Goal: Information Seeking & Learning: Learn about a topic

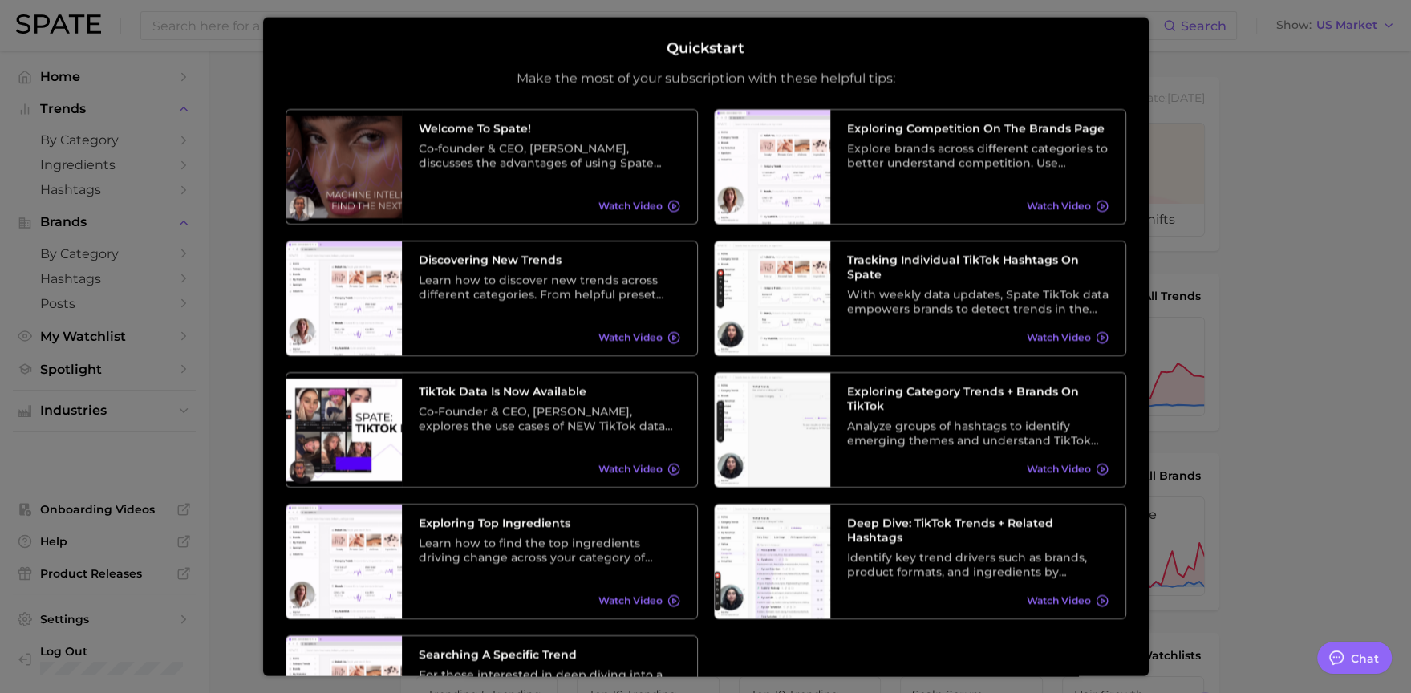
click at [193, 145] on div at bounding box center [705, 649] width 1411 height 1298
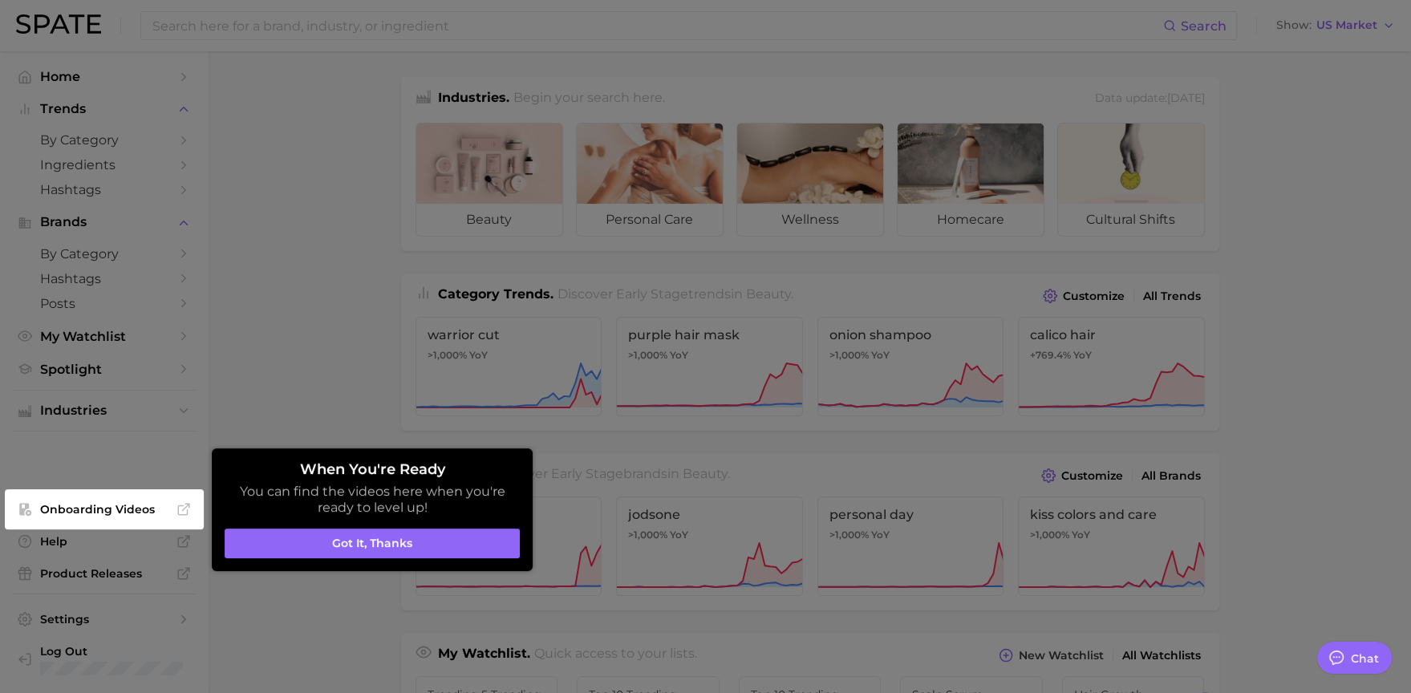
click at [307, 233] on div at bounding box center [705, 649] width 1411 height 1298
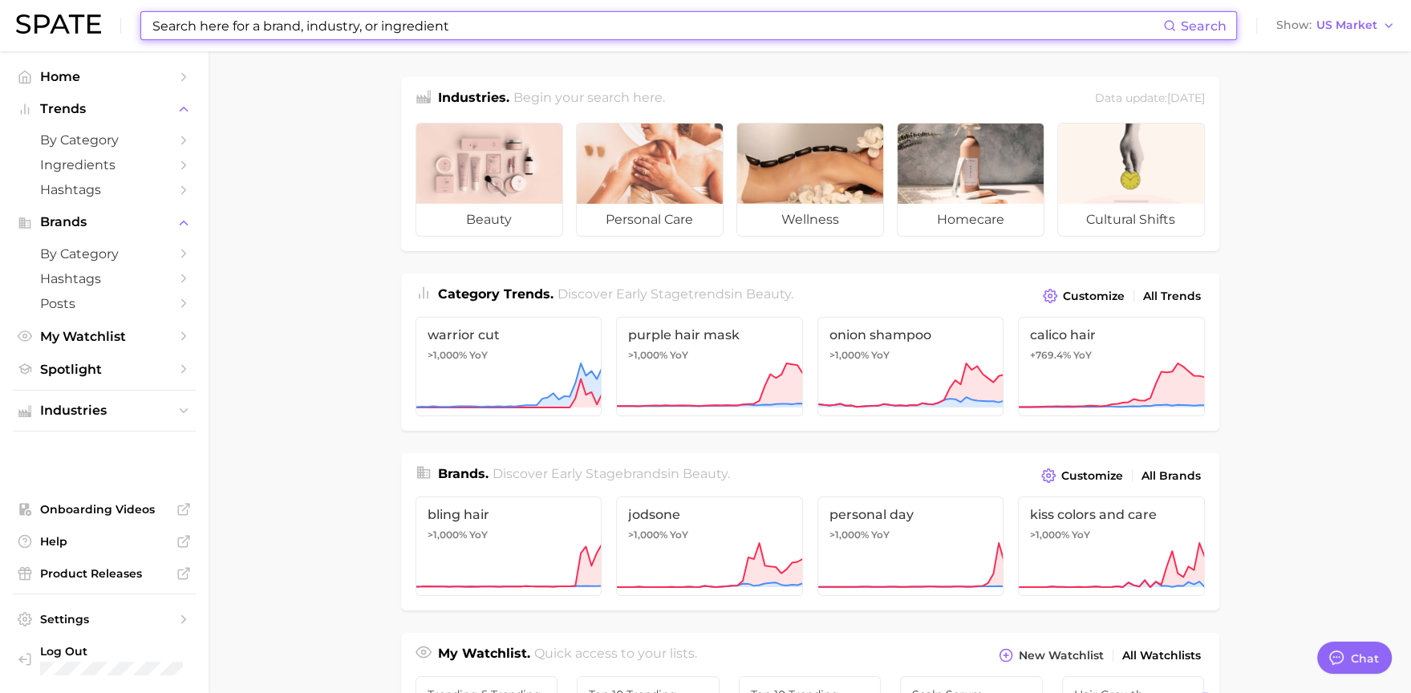
click at [306, 22] on input at bounding box center [657, 25] width 1012 height 27
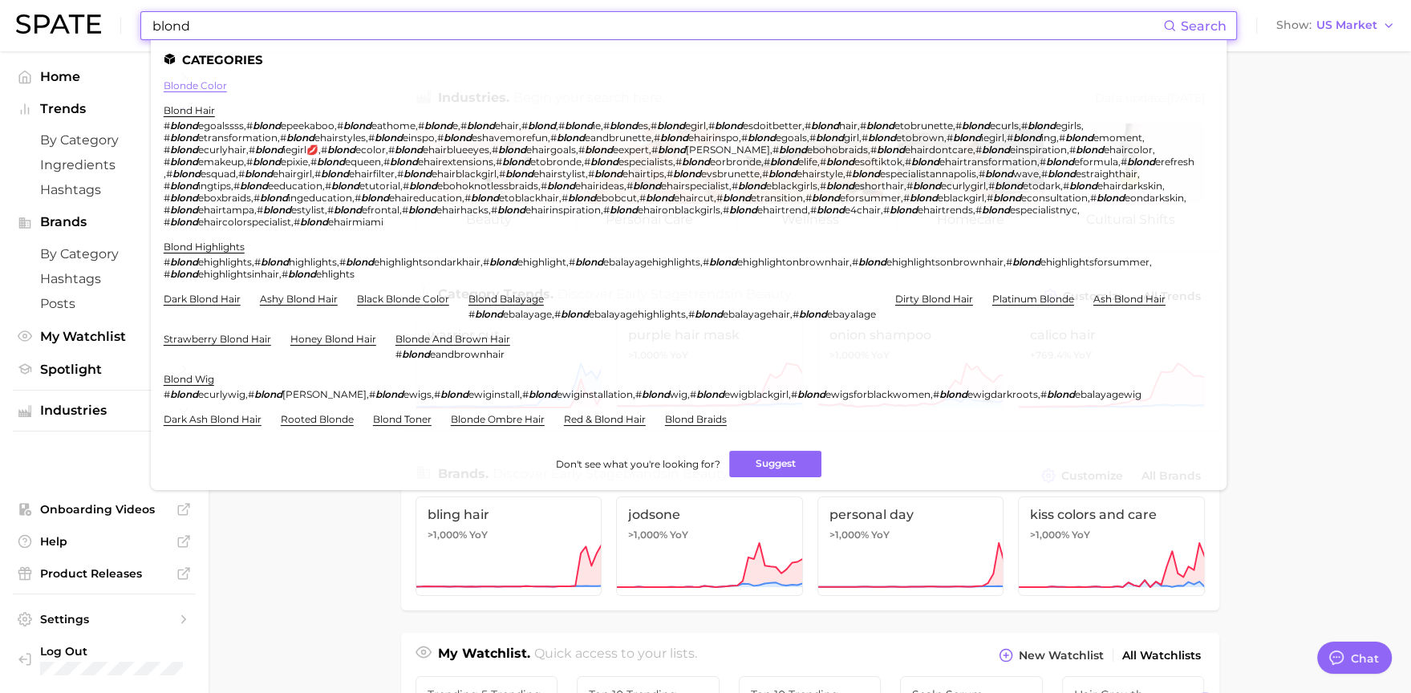
type input "blond"
click at [184, 90] on link "blonde color" at bounding box center [195, 85] width 63 height 12
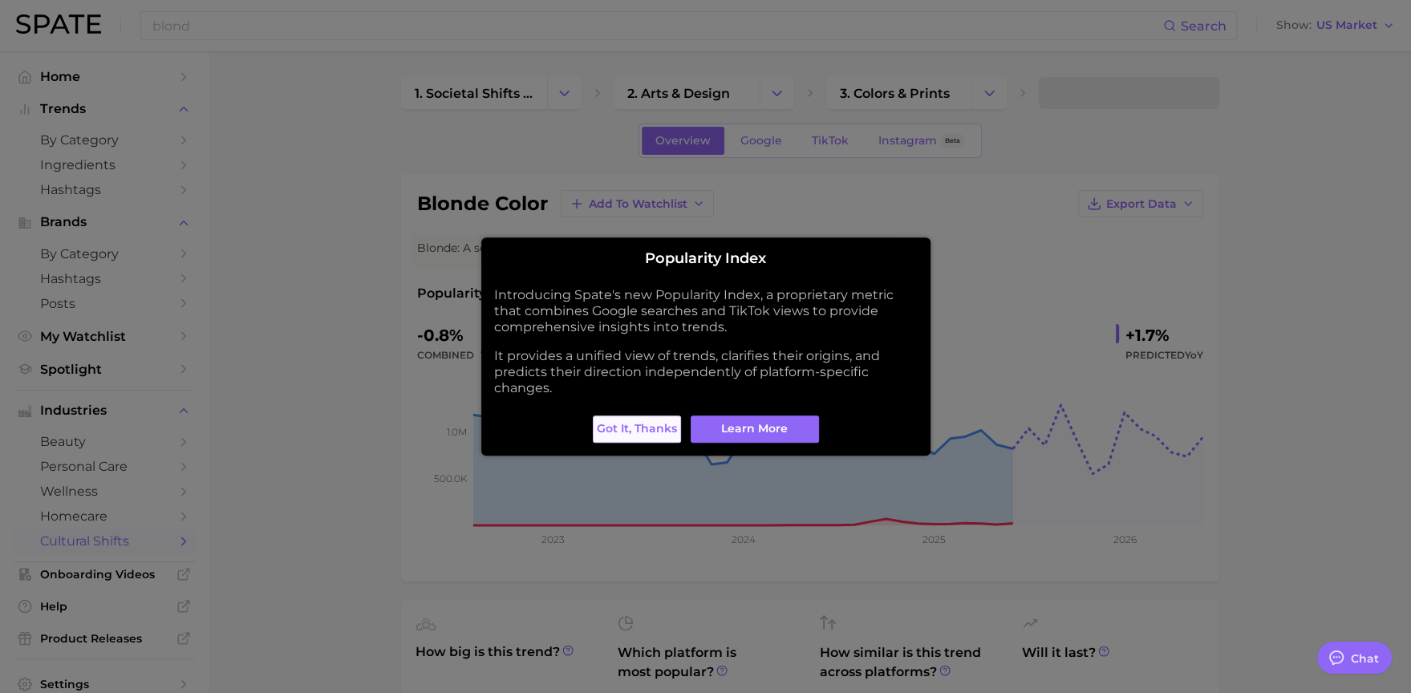
type textarea "x"
click at [647, 428] on span "Got it, thanks" at bounding box center [637, 429] width 80 height 14
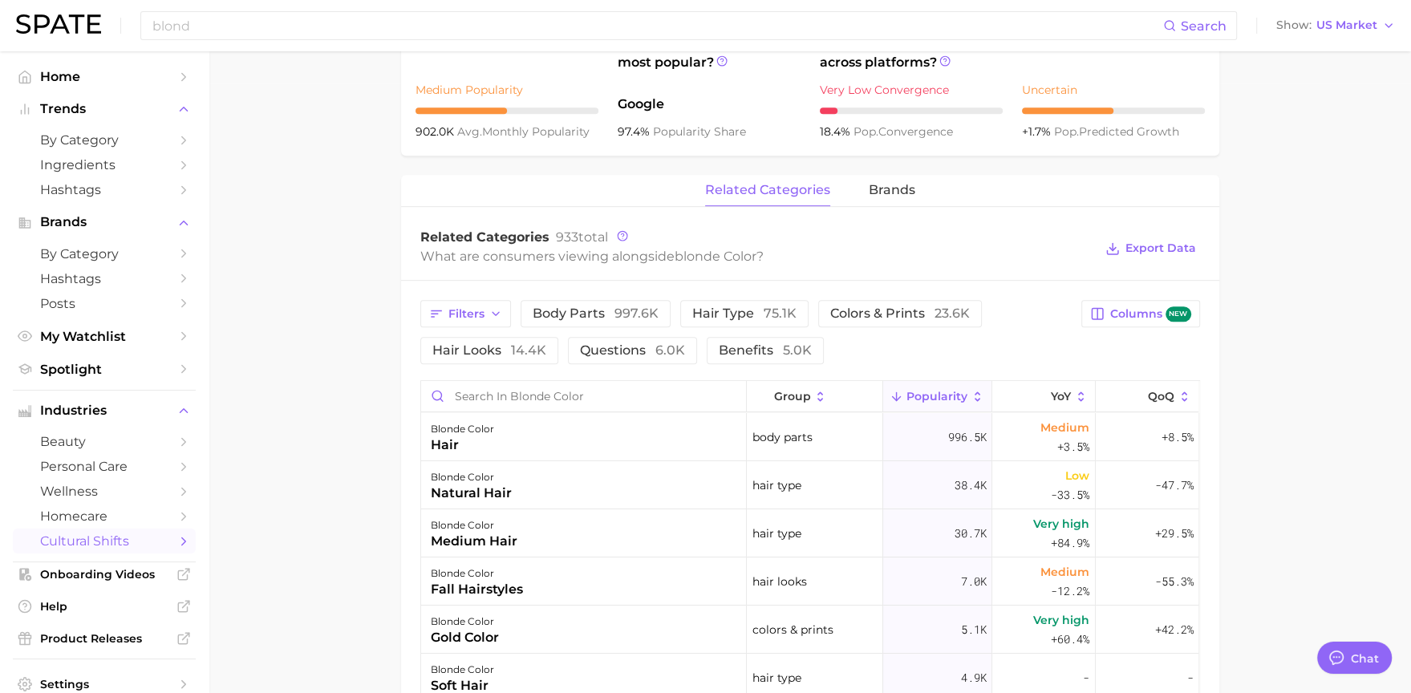
scroll to position [615, 0]
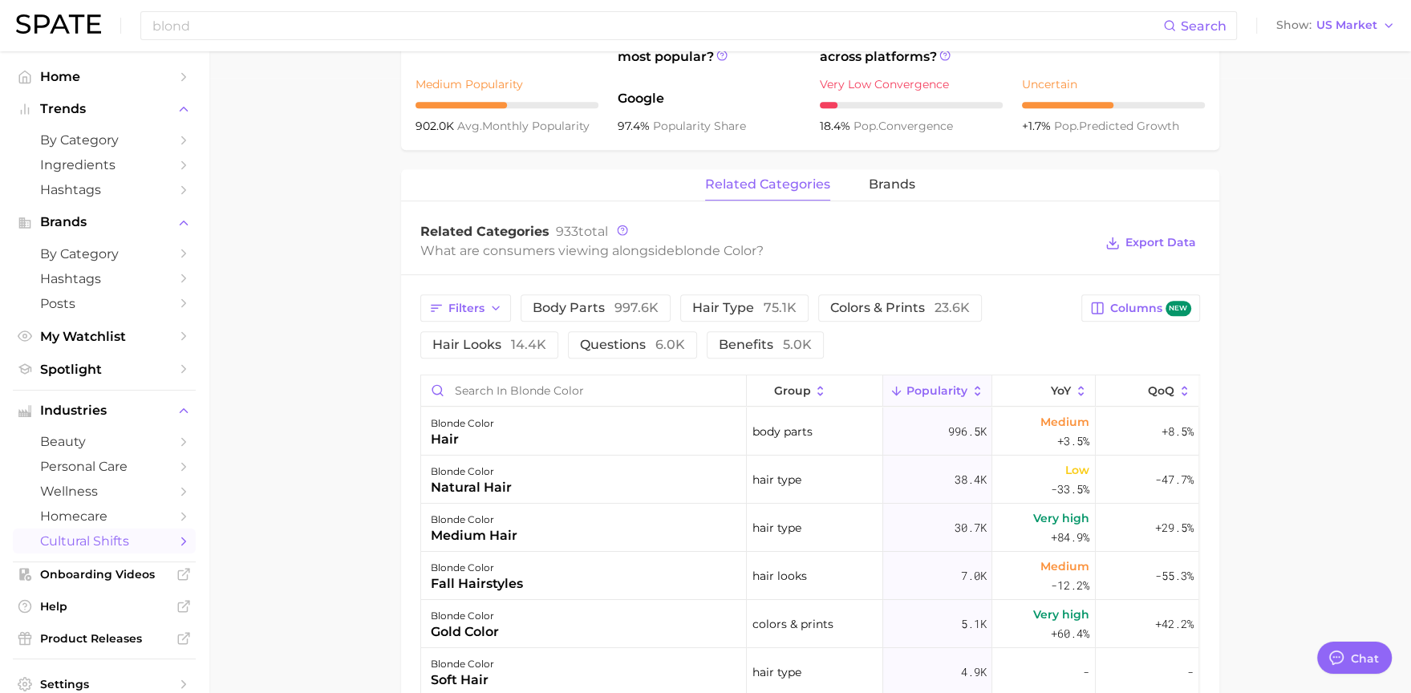
click at [226, 2] on div "blond Search Show US Market" at bounding box center [705, 25] width 1379 height 51
click at [226, 12] on input "blond" at bounding box center [657, 25] width 1012 height 27
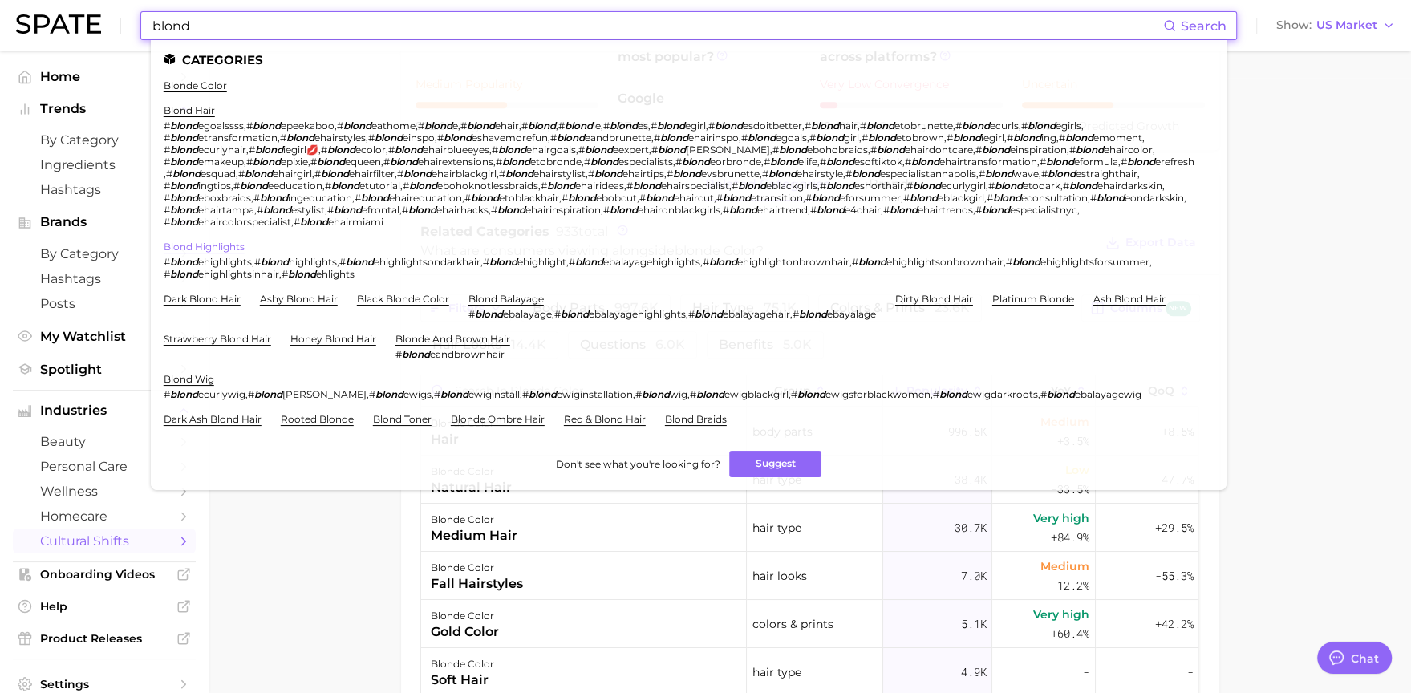
click at [200, 249] on link "blond highlights" at bounding box center [204, 247] width 81 height 12
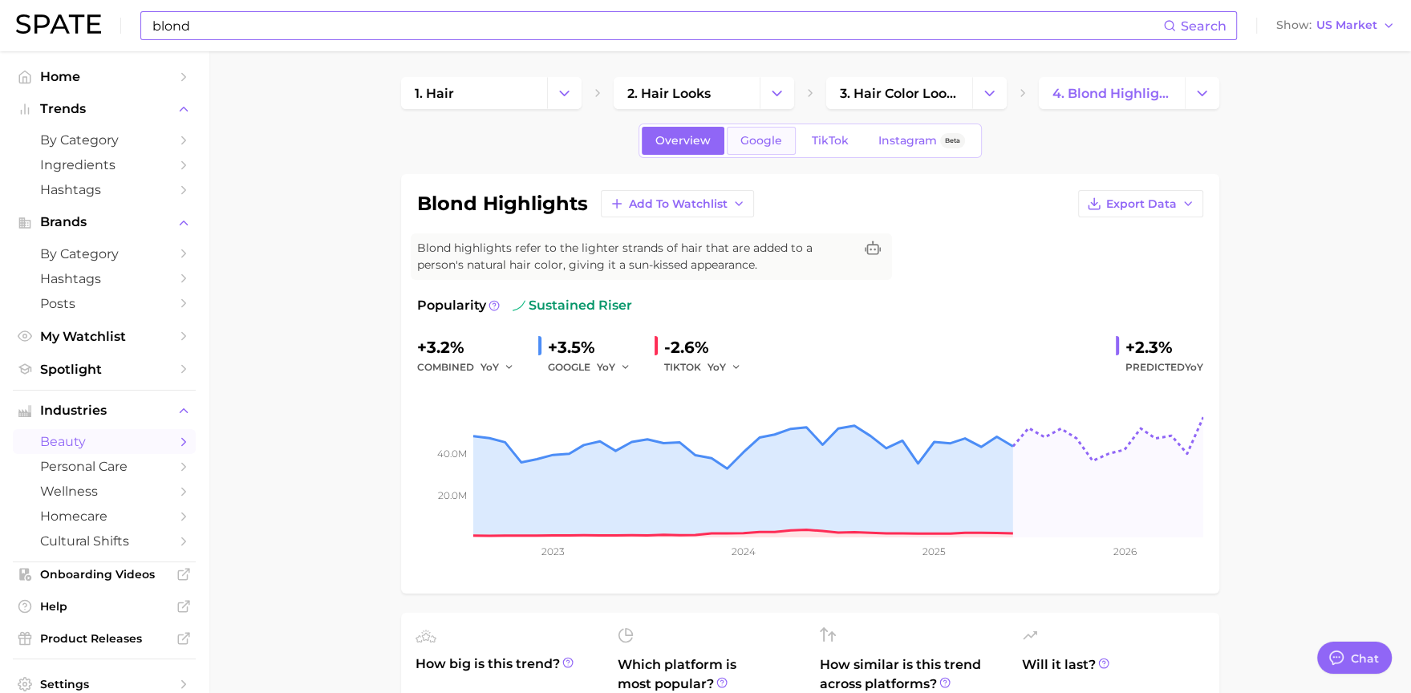
click at [756, 137] on span "Google" at bounding box center [761, 141] width 42 height 14
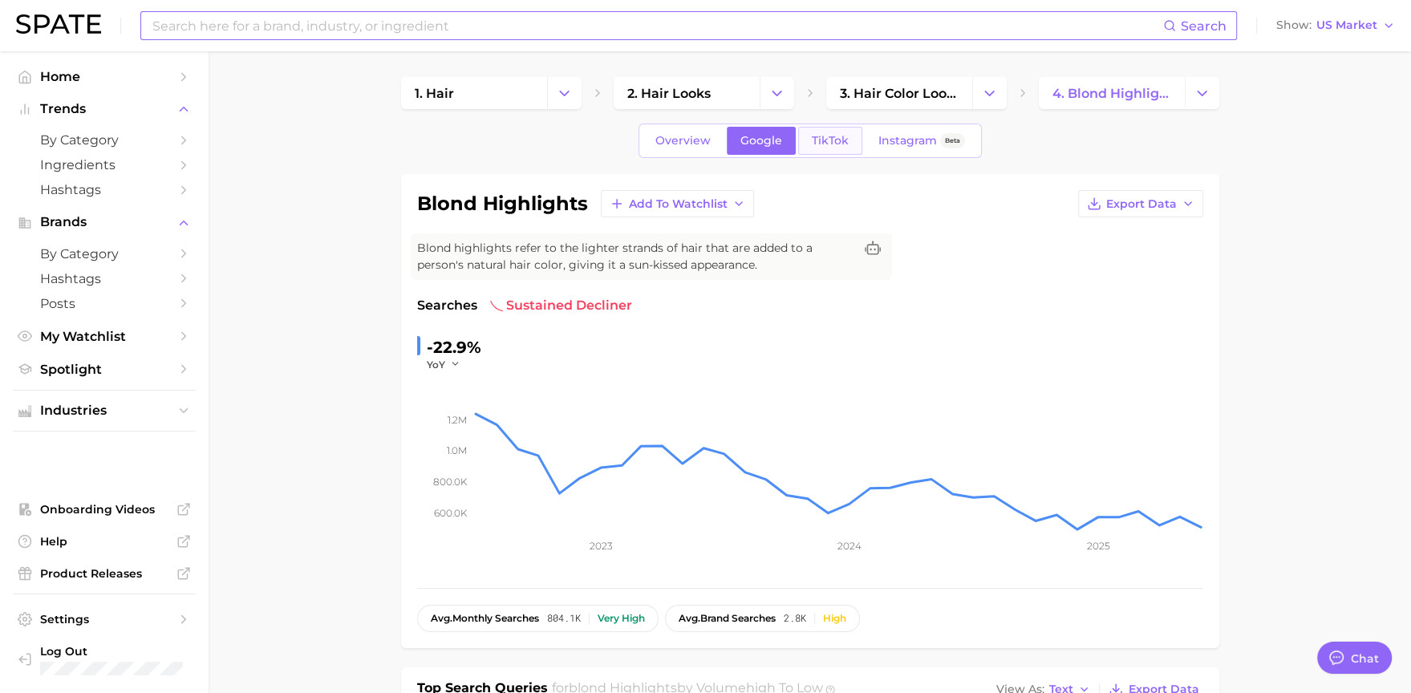
click at [838, 147] on link "TikTok" at bounding box center [830, 141] width 64 height 28
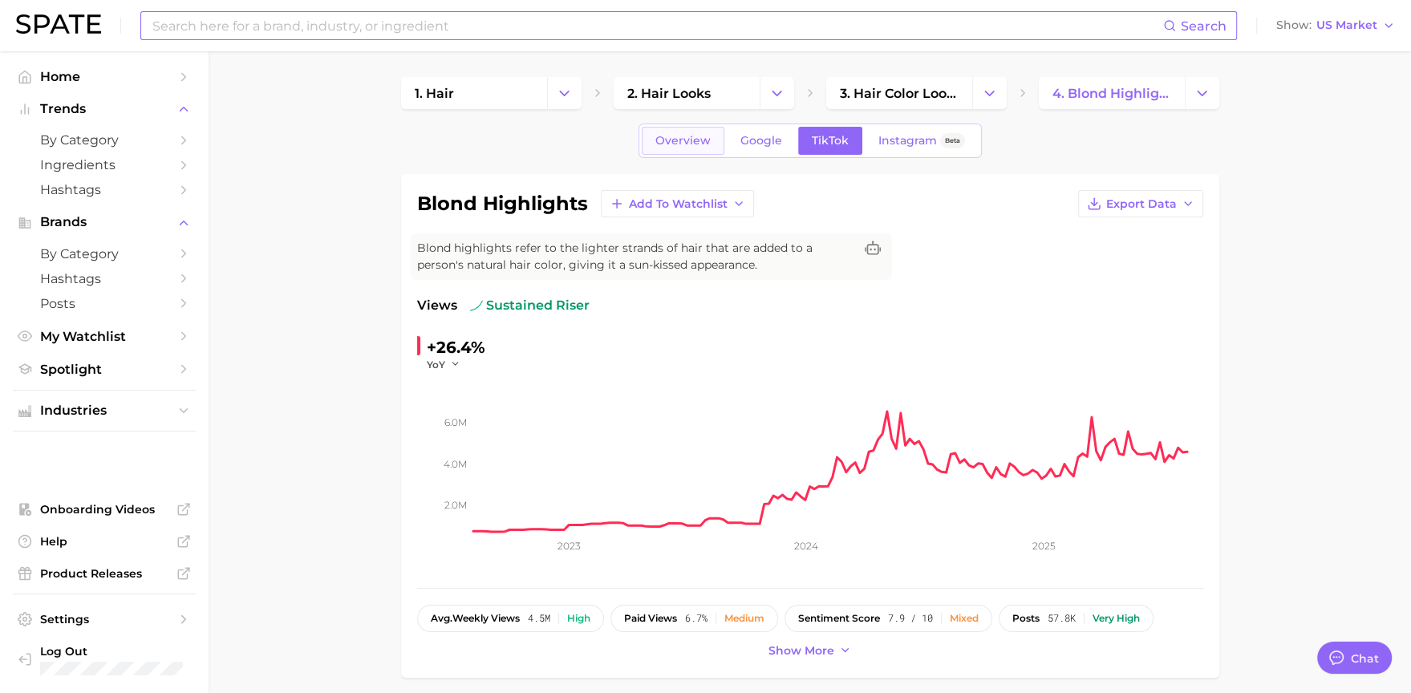
click at [678, 144] on span "Overview" at bounding box center [682, 141] width 55 height 14
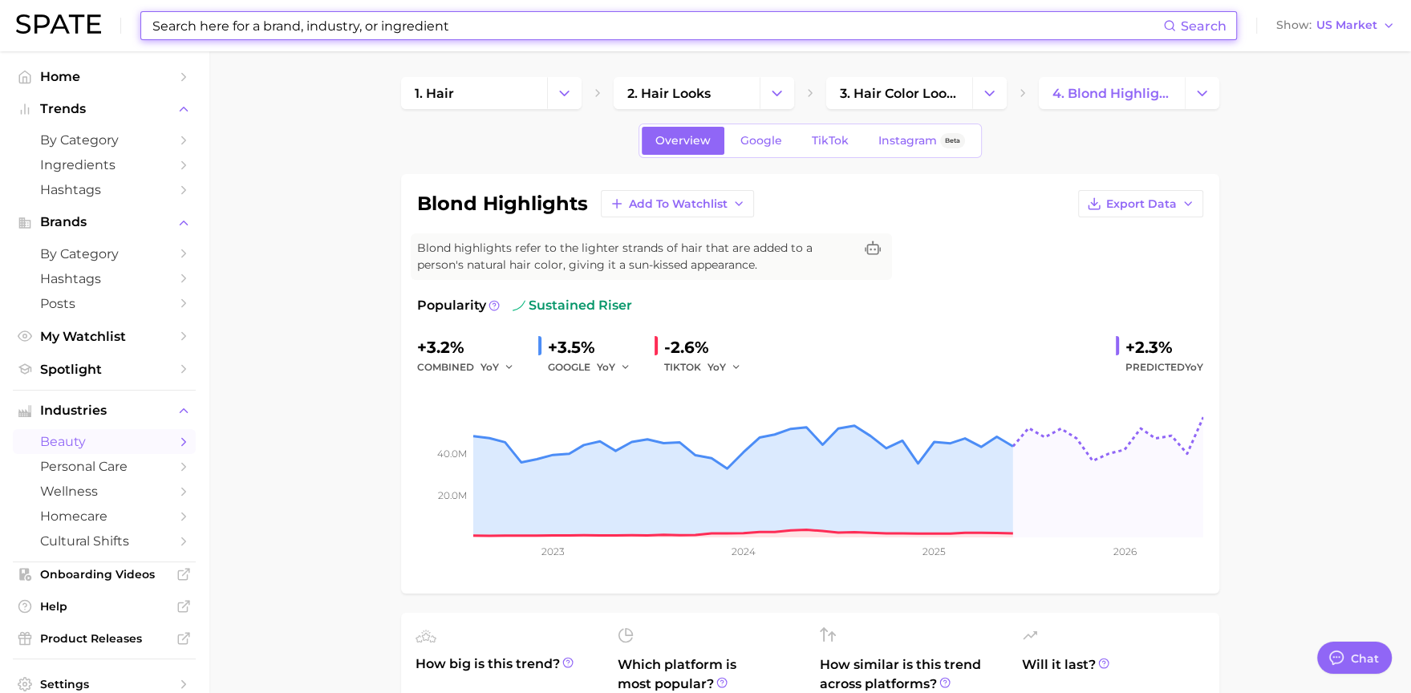
click at [224, 24] on input at bounding box center [657, 25] width 1012 height 27
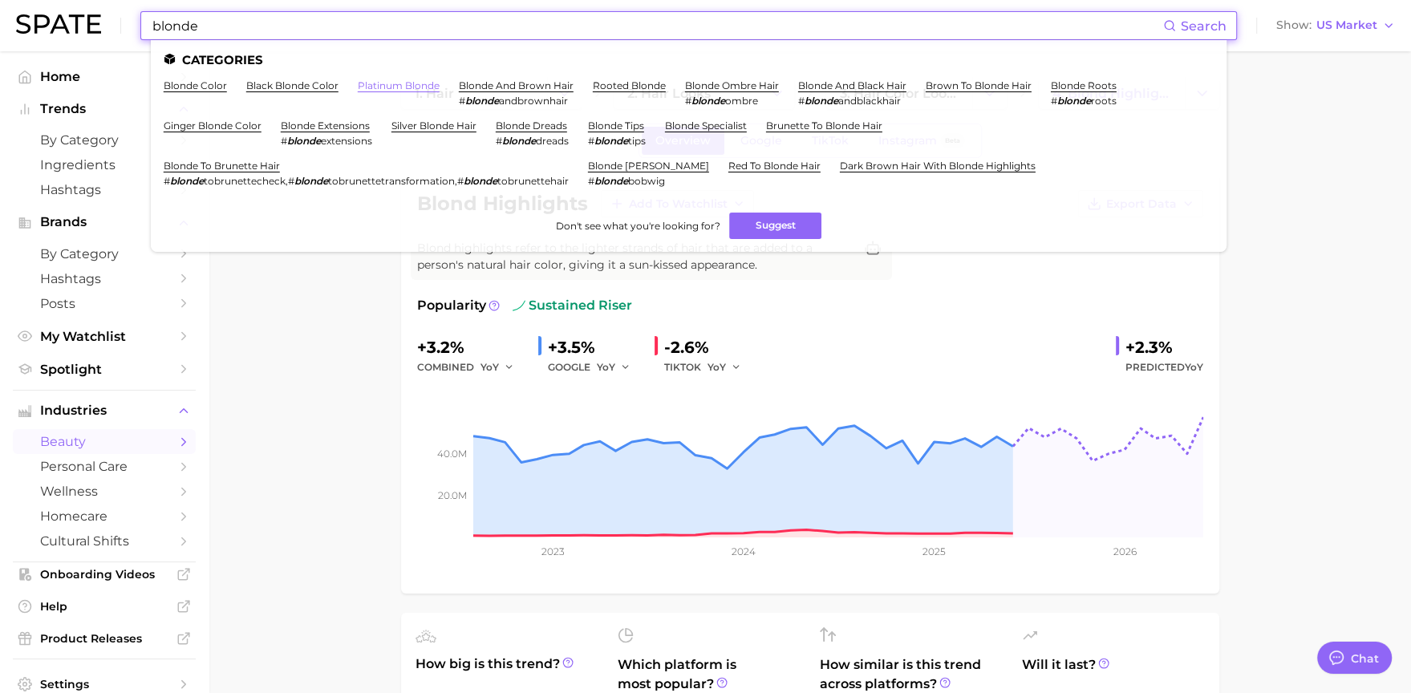
type input "blonde"
click at [392, 88] on link "platinum blonde" at bounding box center [399, 85] width 82 height 12
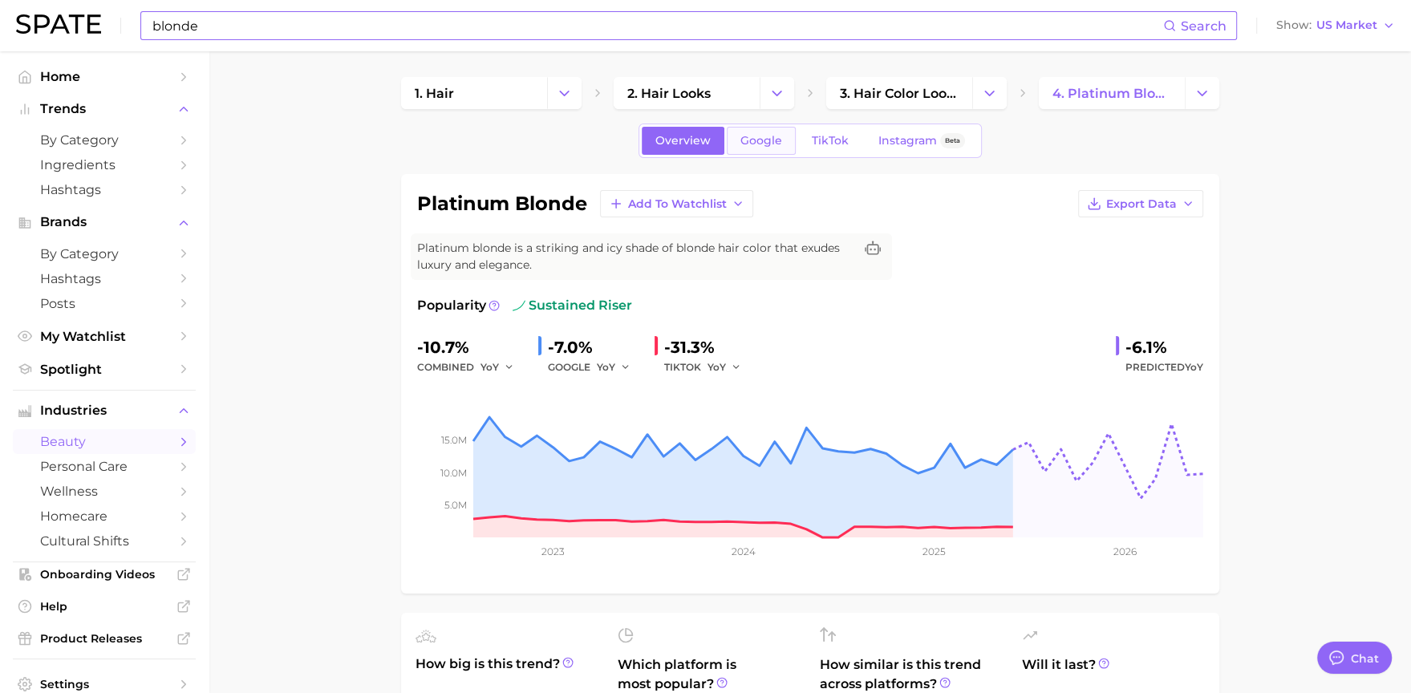
click at [740, 138] on span "Google" at bounding box center [761, 141] width 42 height 14
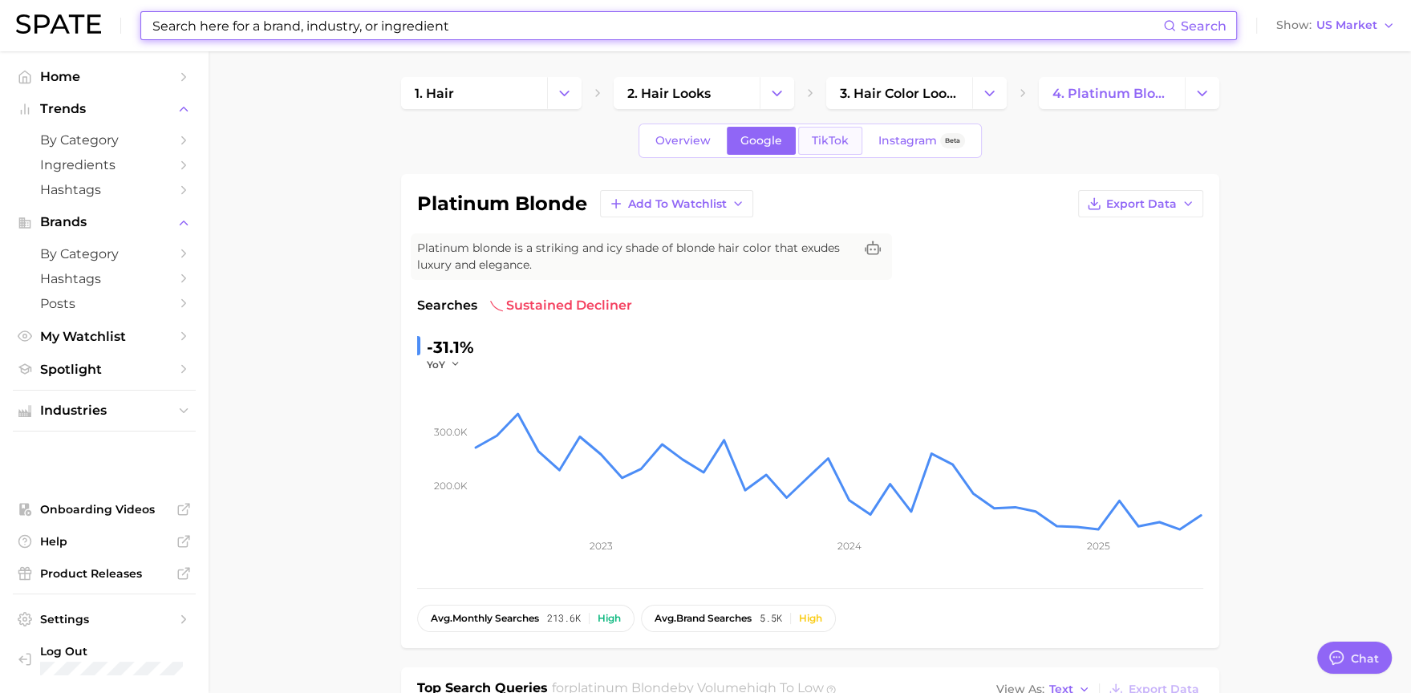
click at [834, 146] on span "TikTok" at bounding box center [830, 141] width 37 height 14
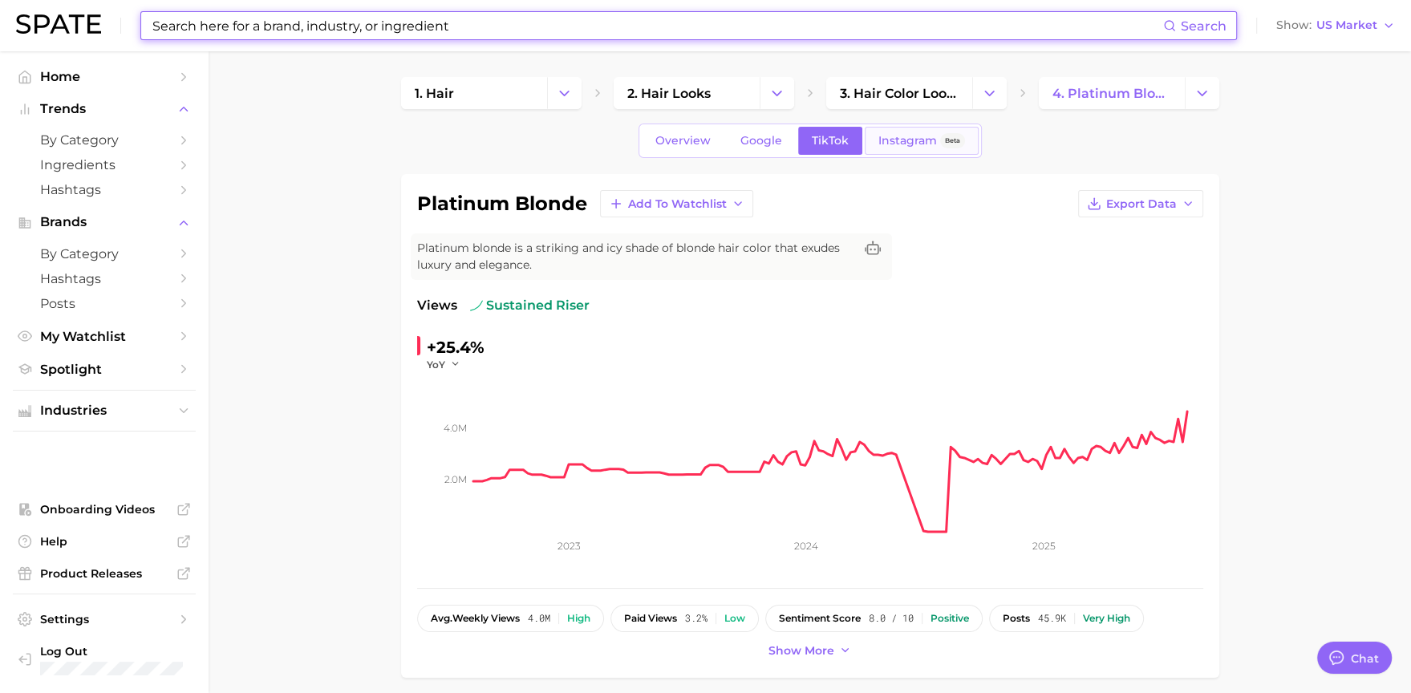
click at [889, 148] on link "Instagram Beta" at bounding box center [922, 141] width 114 height 28
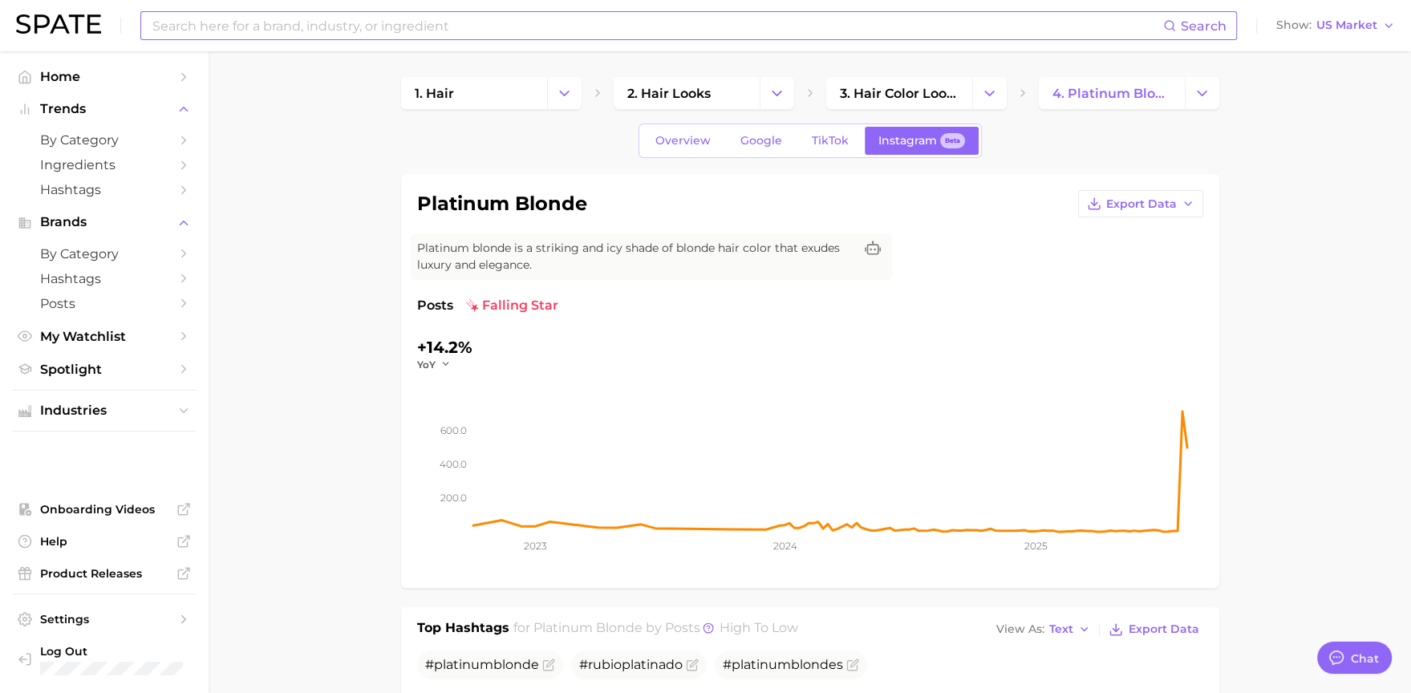
click at [349, 14] on input at bounding box center [657, 25] width 1012 height 27
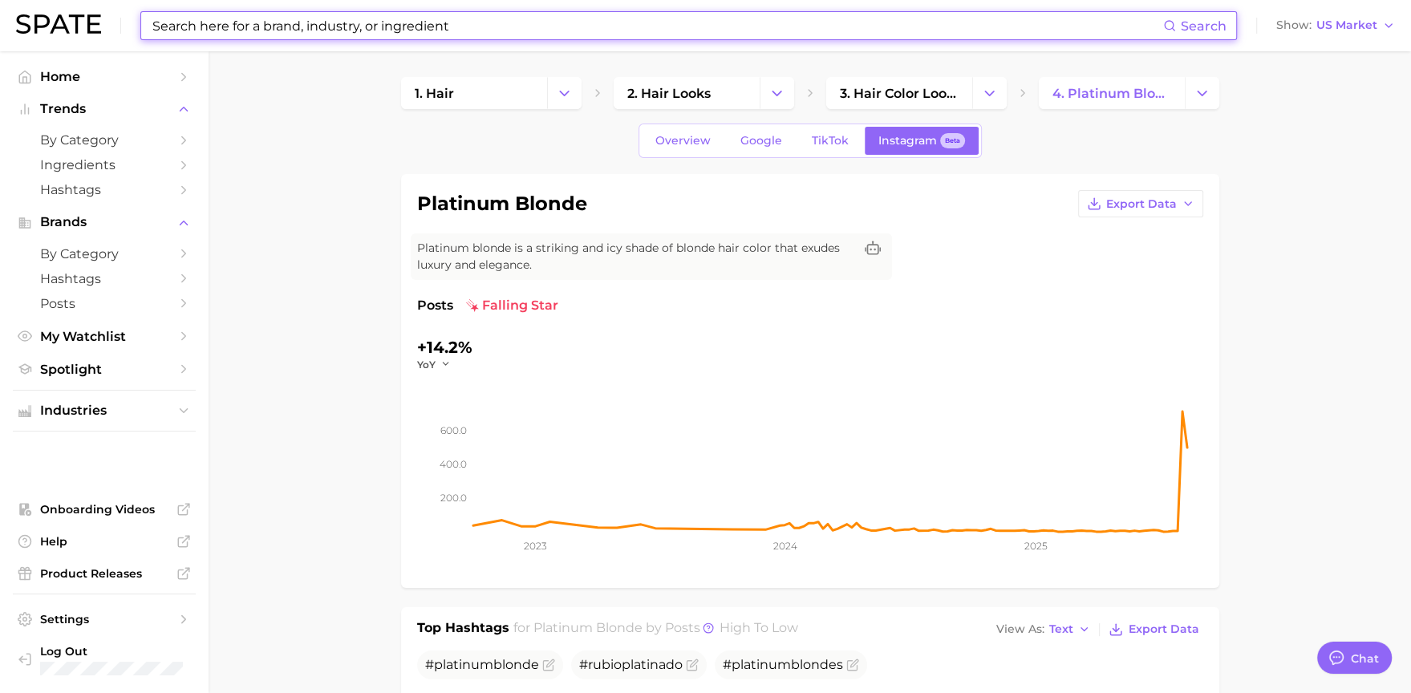
click at [232, 49] on div "Search Show US Market" at bounding box center [705, 25] width 1379 height 51
click at [226, 26] on input at bounding box center [657, 25] width 1012 height 27
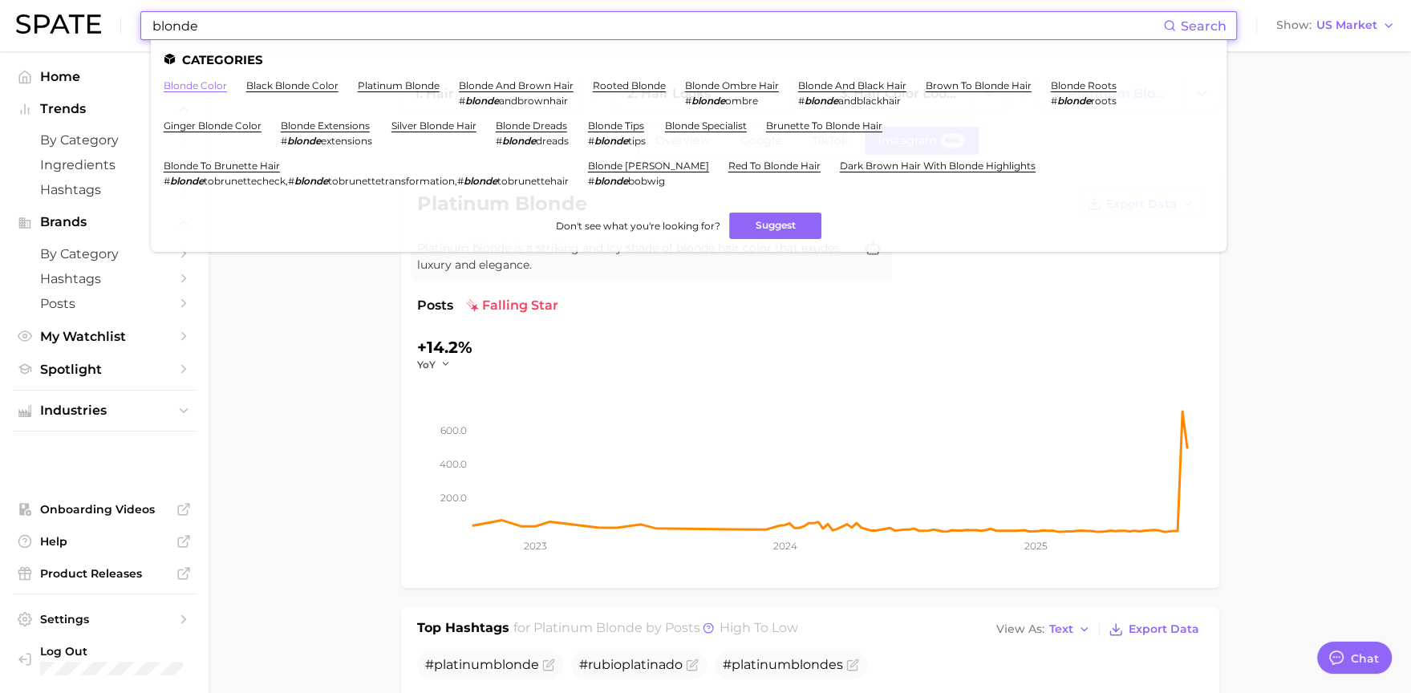
type input "blonde"
click at [212, 84] on link "blonde color" at bounding box center [195, 85] width 63 height 12
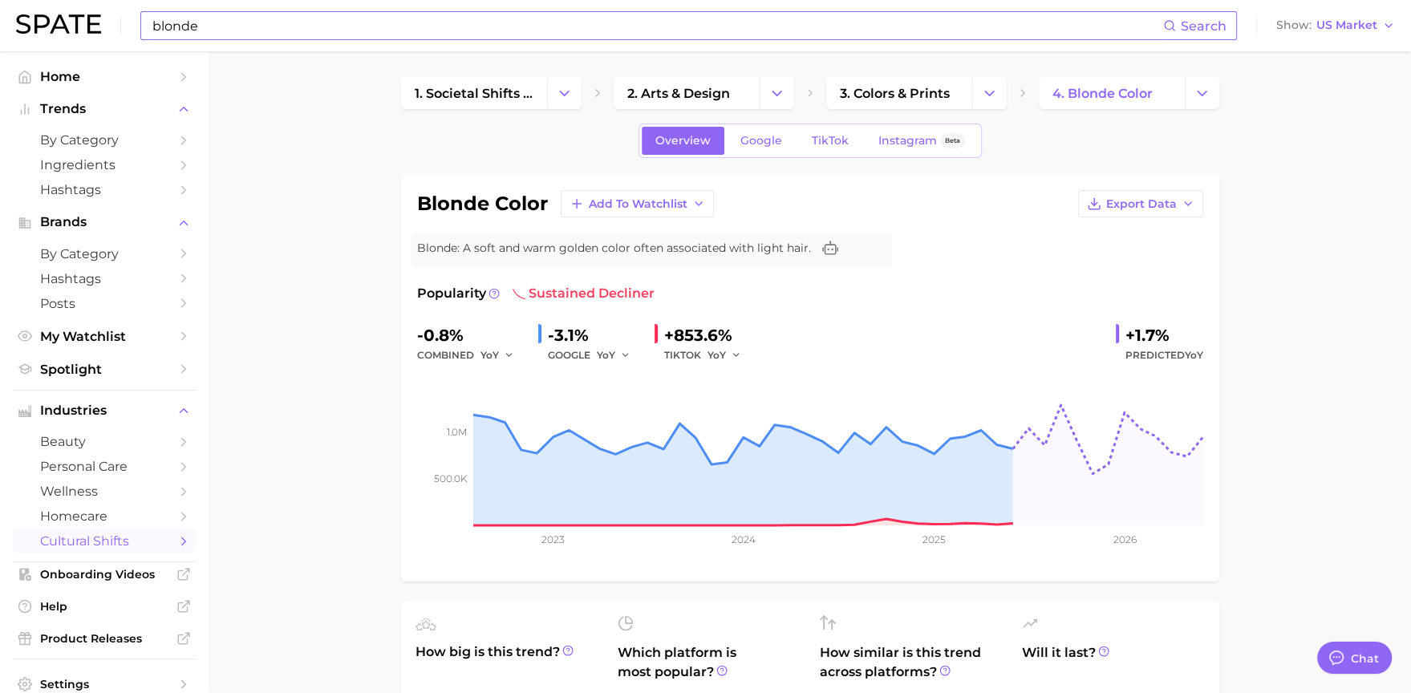
click at [257, 16] on input "blonde" at bounding box center [657, 25] width 1012 height 27
